Goal: Check status: Check status

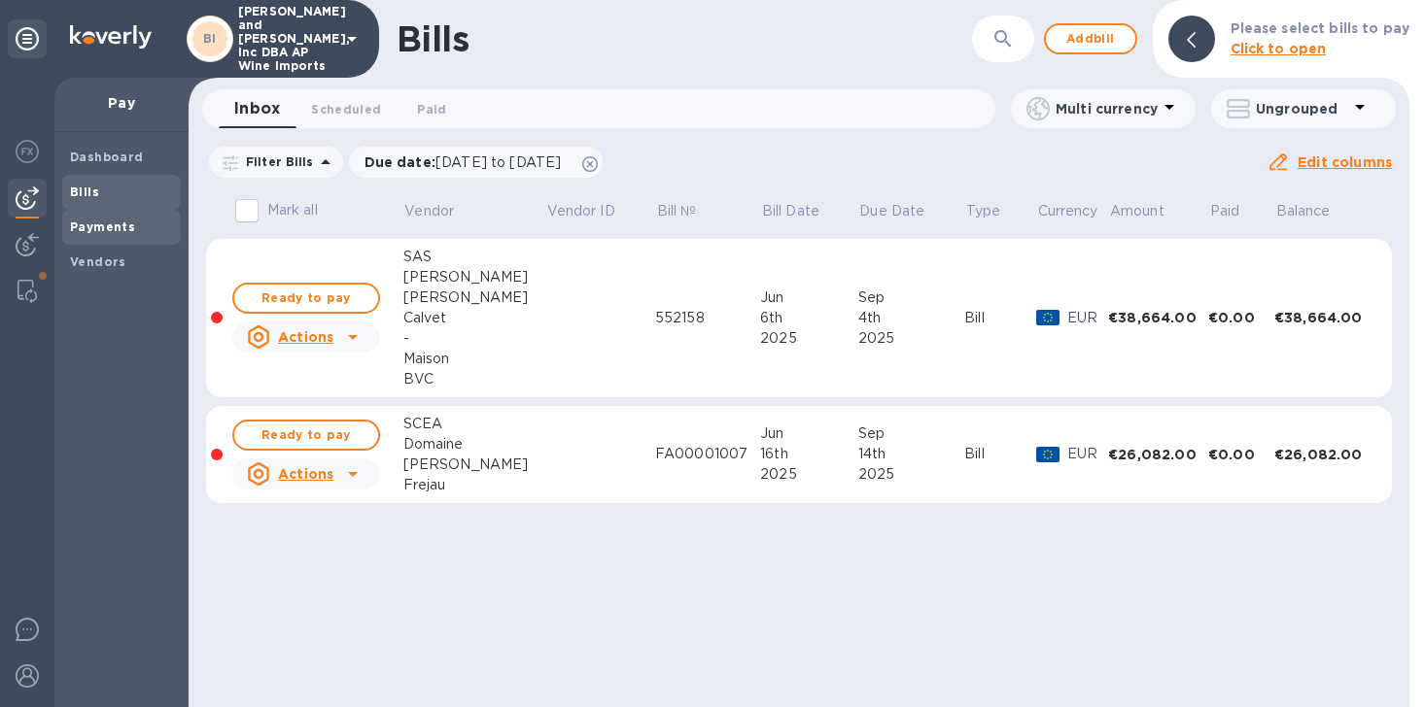
click at [98, 230] on b "Payments" at bounding box center [102, 227] width 65 height 15
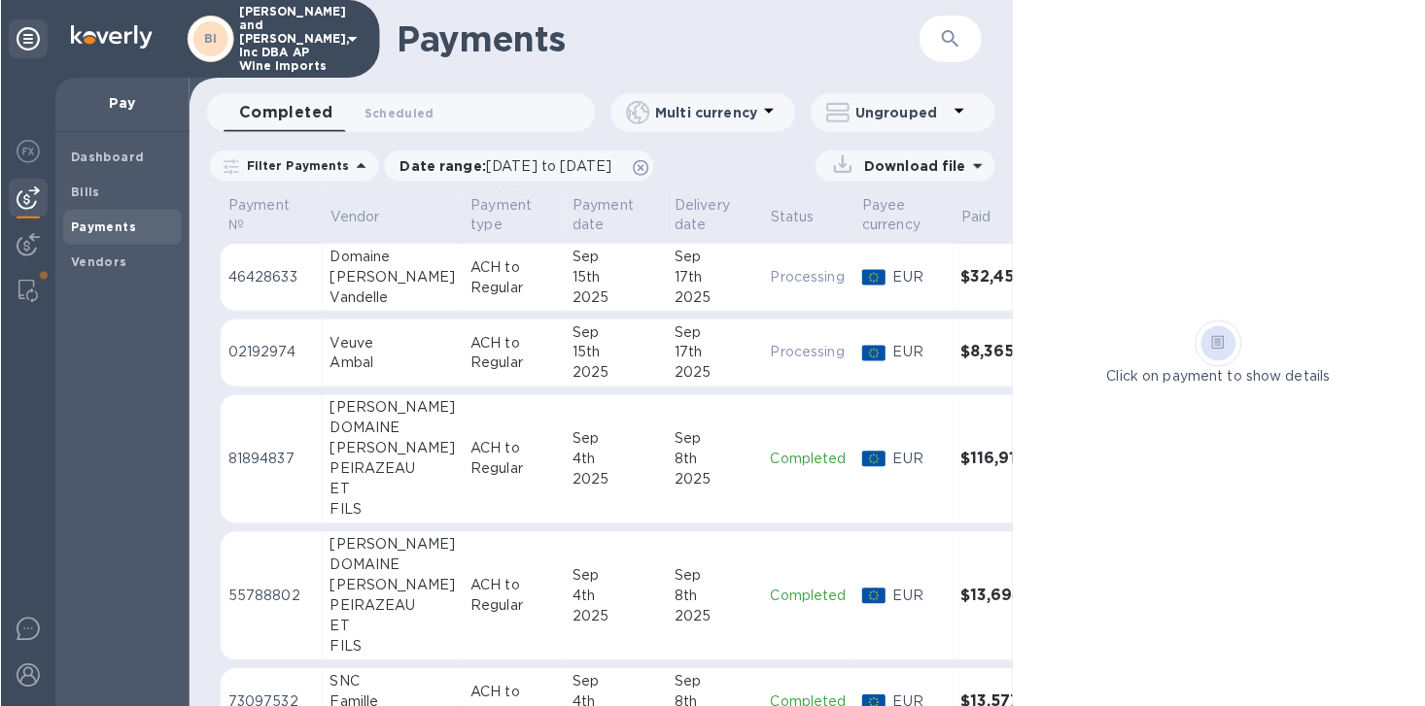
scroll to position [386, 0]
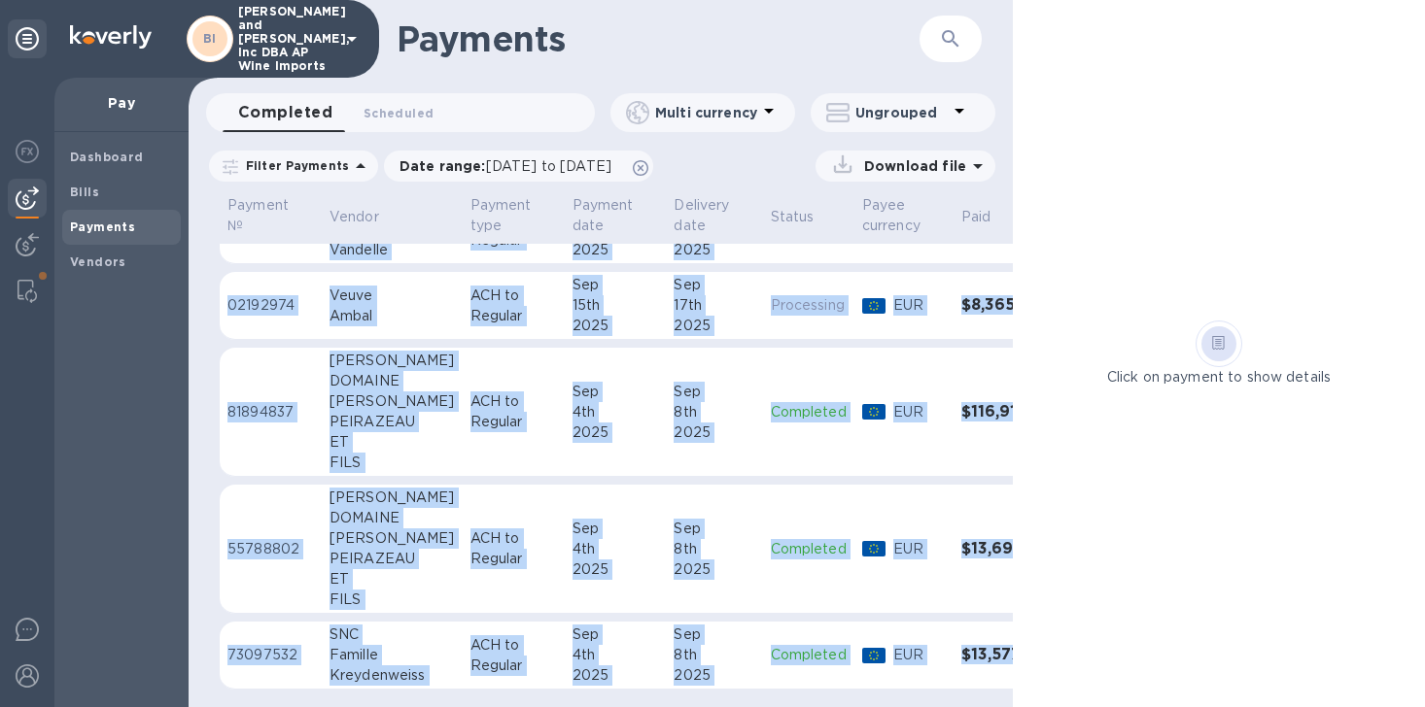
drag, startPoint x: 573, startPoint y: 691, endPoint x: 740, endPoint y: 696, distance: 166.2
click at [740, 696] on div "Payment № Vendor Payment type Payment date Delivery date Status Payee currency …" at bounding box center [601, 449] width 824 height 515
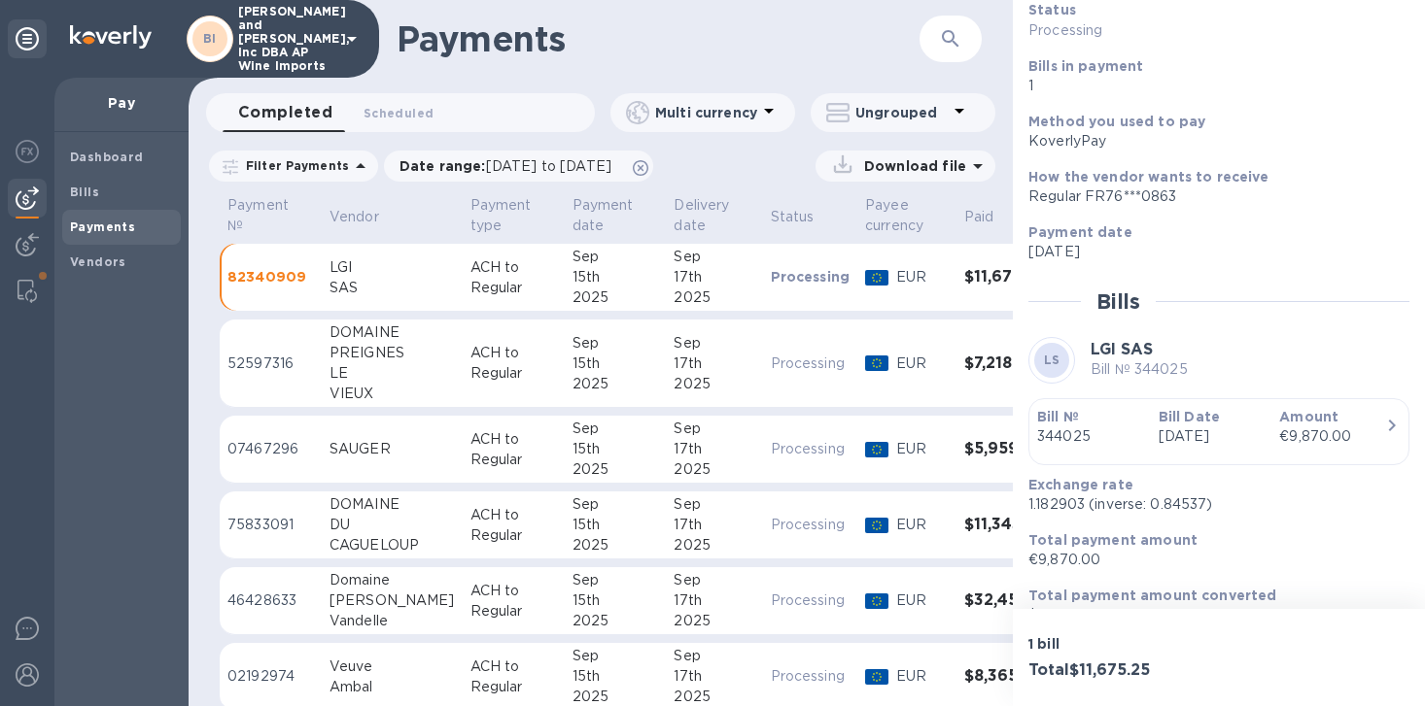
scroll to position [172, 0]
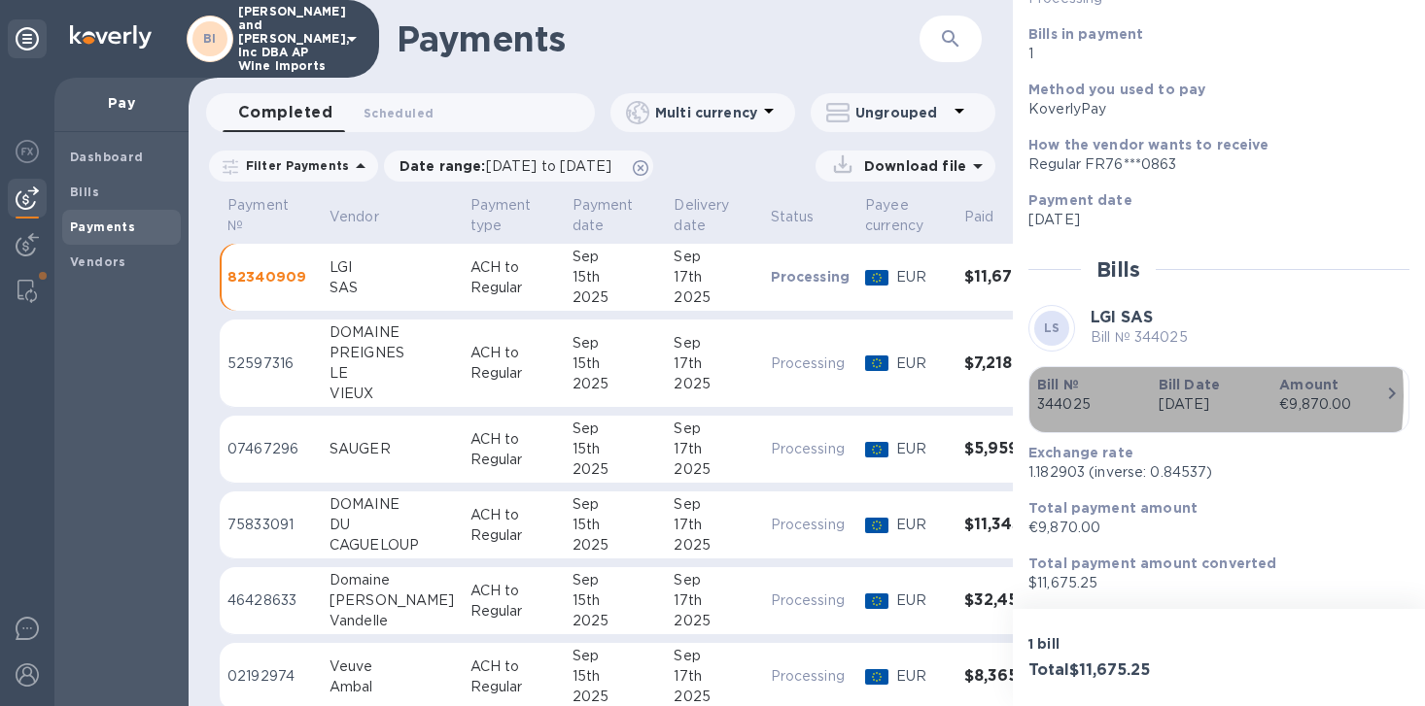
click at [1106, 396] on p "344025" at bounding box center [1090, 405] width 106 height 20
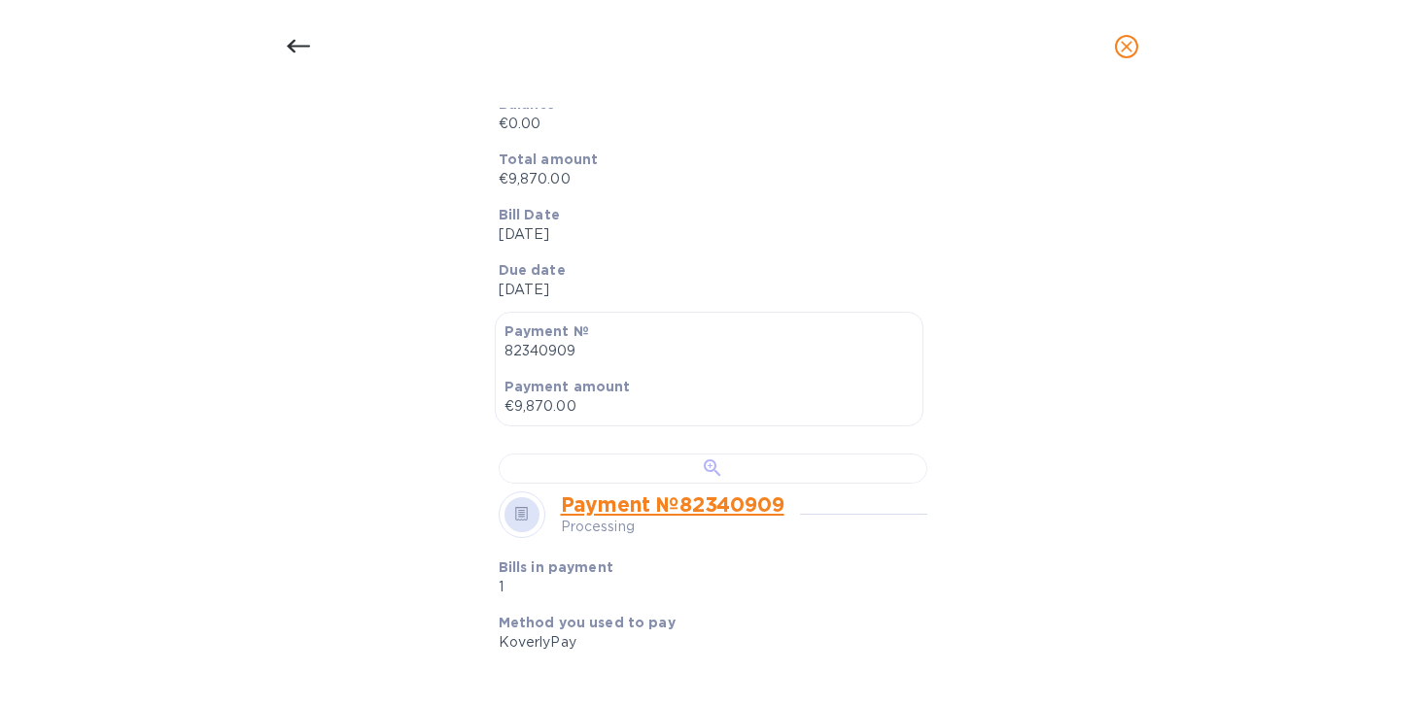
scroll to position [648, 0]
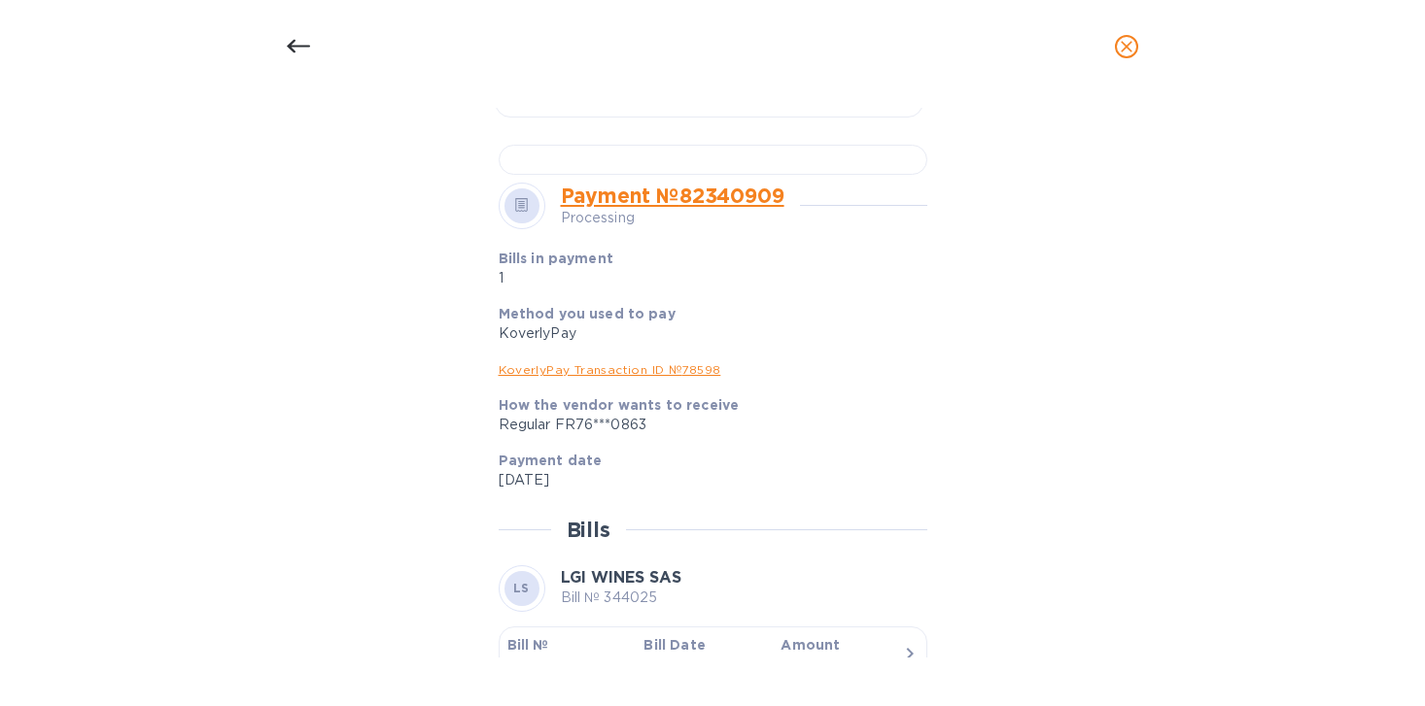
drag, startPoint x: 945, startPoint y: 278, endPoint x: 1015, endPoint y: 166, distance: 131.9
click at [1059, 115] on div "Bill details LS LGI SAS Bill № 344025 Completed Details 0 Timeline 0 Type Bill …" at bounding box center [712, 383] width 923 height 550
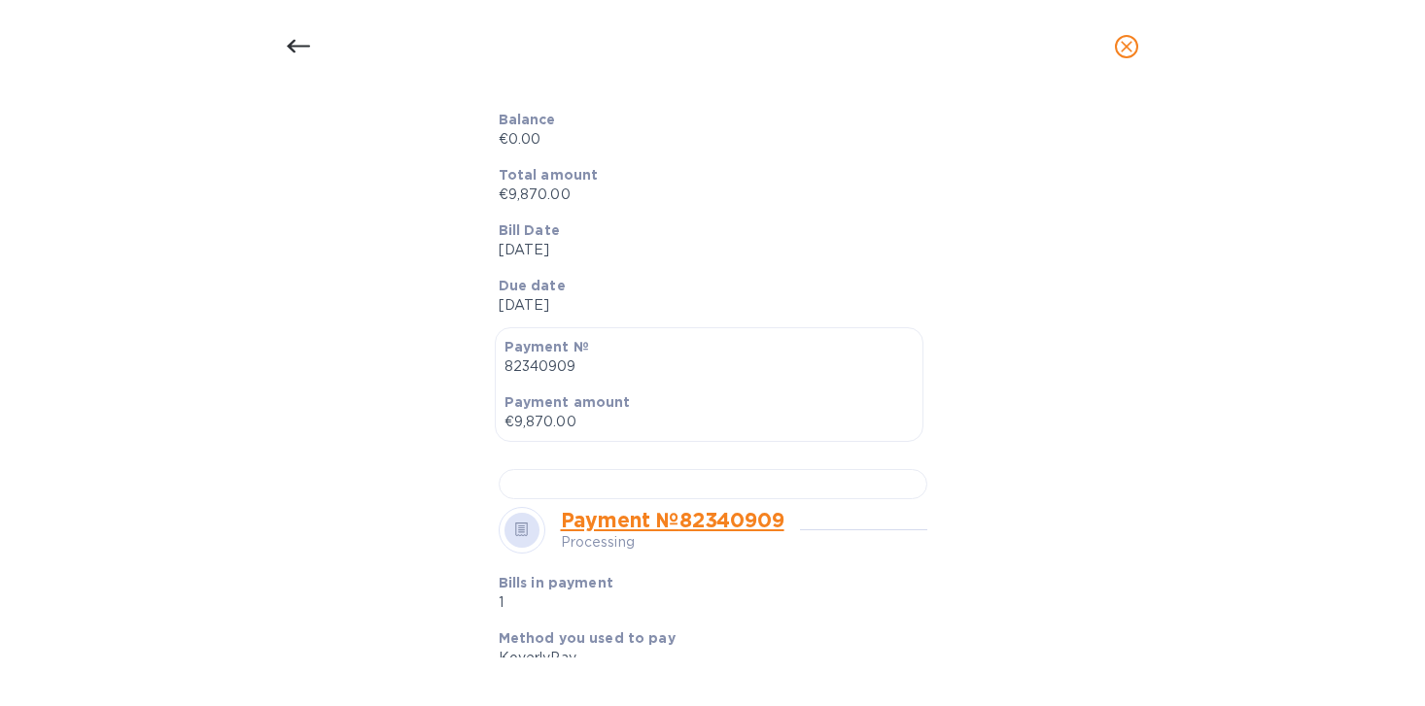
scroll to position [0, 0]
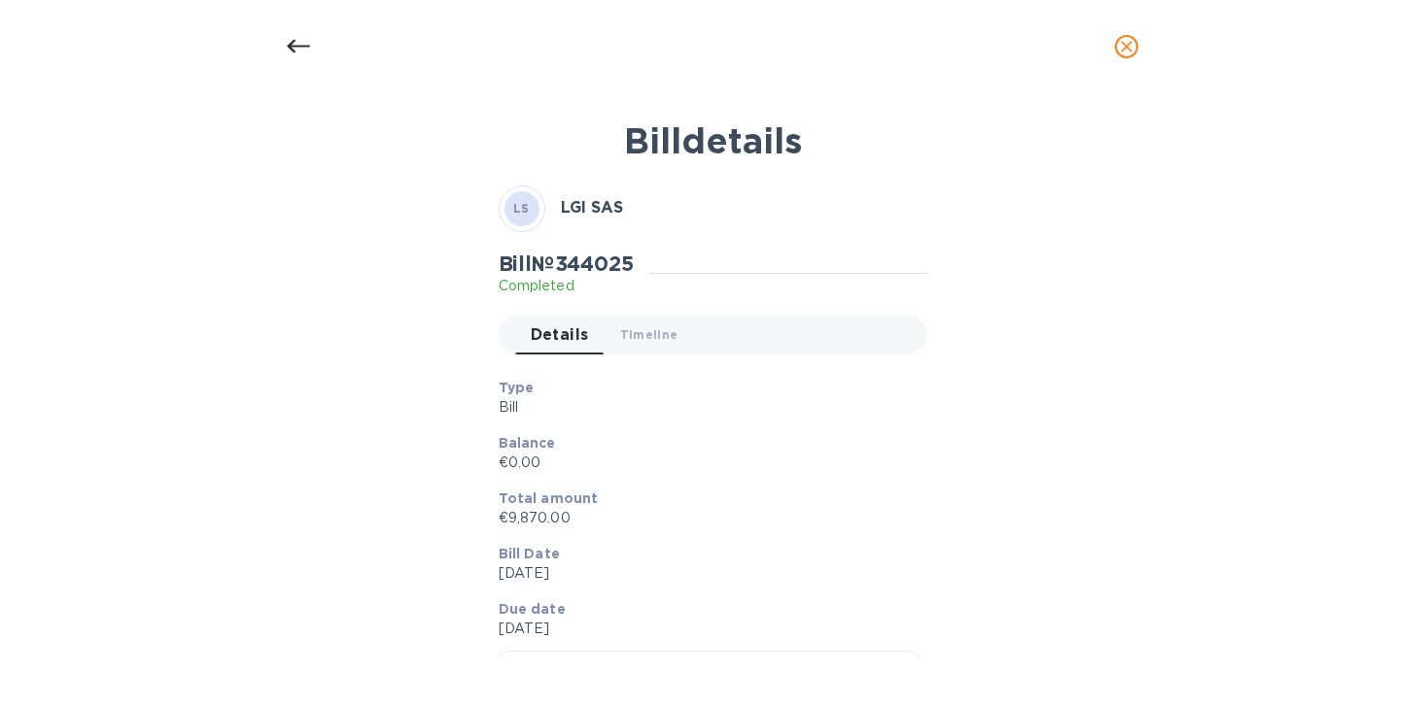
click at [1125, 43] on icon "close" at bounding box center [1126, 46] width 19 height 19
